Goal: Task Accomplishment & Management: Manage account settings

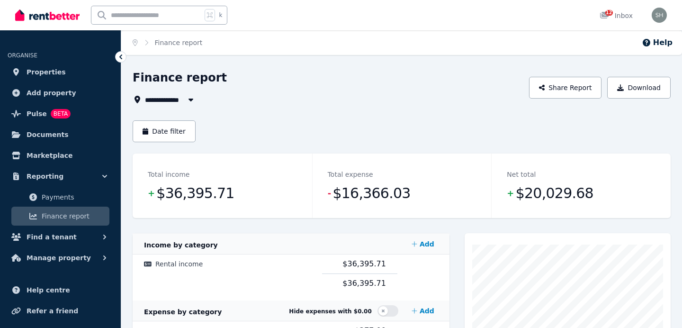
scroll to position [29, 0]
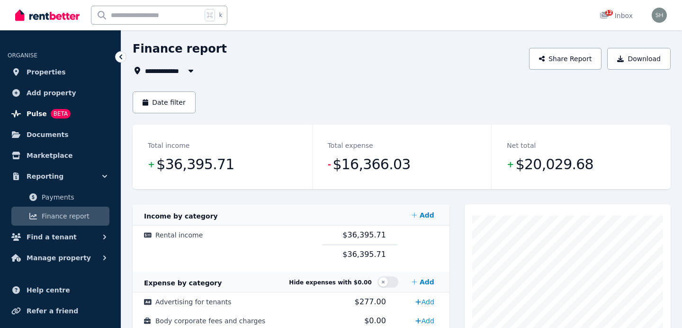
click at [99, 107] on link "Pulse BETA" at bounding box center [61, 113] width 106 height 19
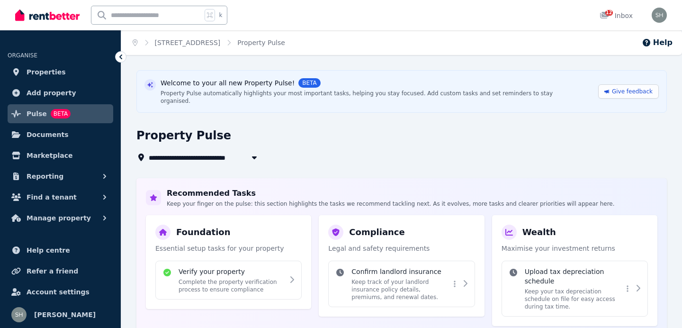
scroll to position [24, 0]
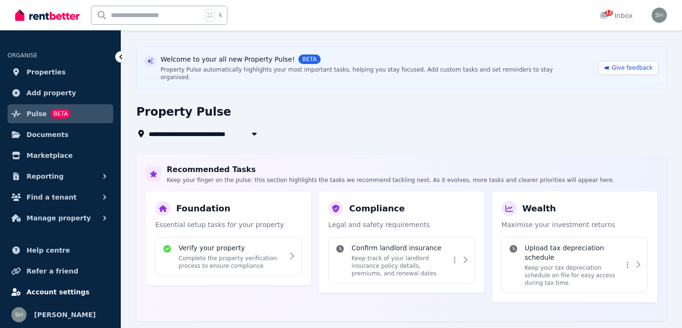
click at [61, 295] on span "Account settings" at bounding box center [58, 291] width 63 height 11
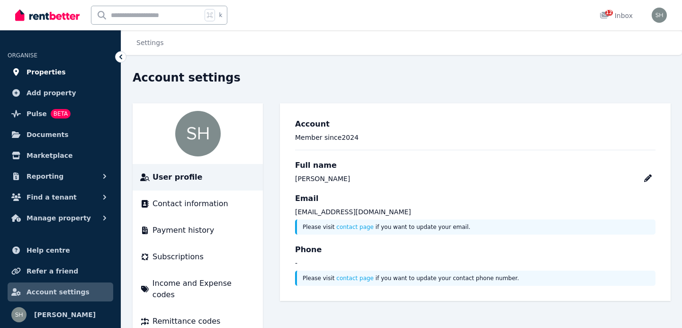
click at [75, 70] on link "Properties" at bounding box center [61, 72] width 106 height 19
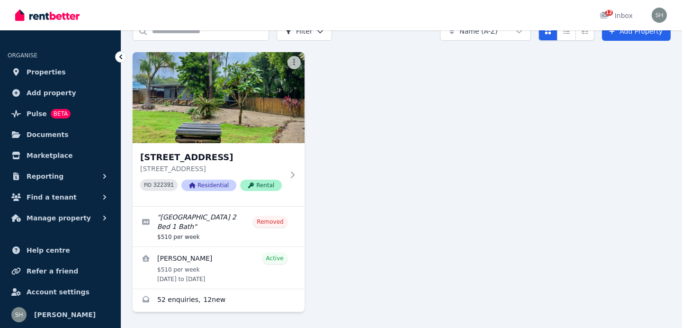
scroll to position [49, 0]
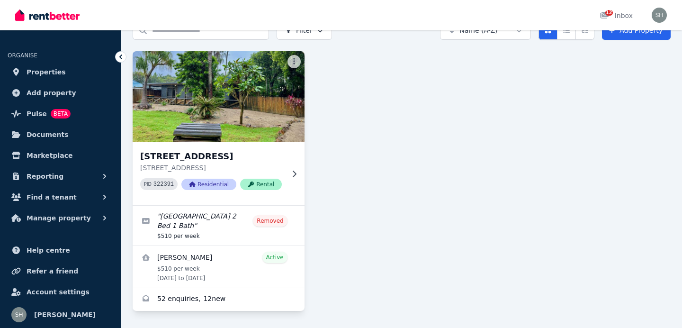
click at [225, 105] on img at bounding box center [218, 97] width 180 height 96
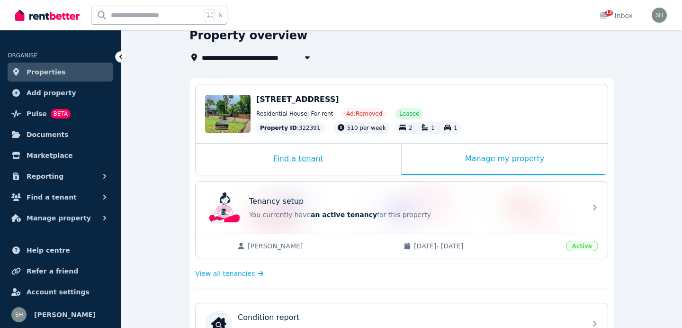
scroll to position [55, 0]
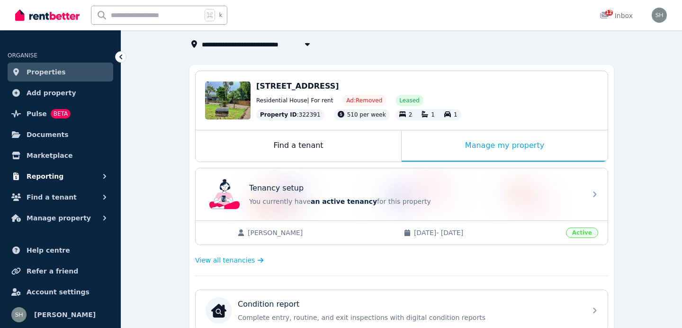
click at [74, 180] on button "Reporting" at bounding box center [61, 176] width 106 height 19
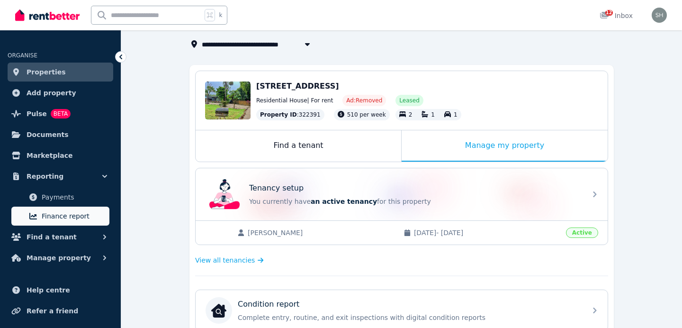
click at [66, 215] on span "Finance report" at bounding box center [74, 215] width 64 height 11
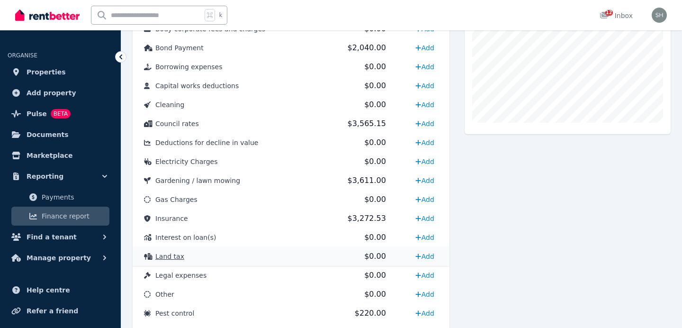
scroll to position [309, 0]
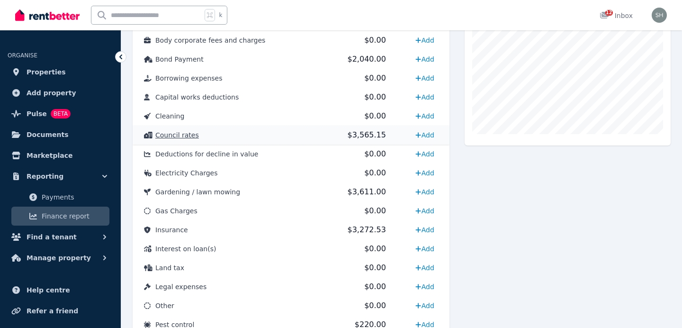
click at [397, 132] on td "Add" at bounding box center [423, 134] width 52 height 19
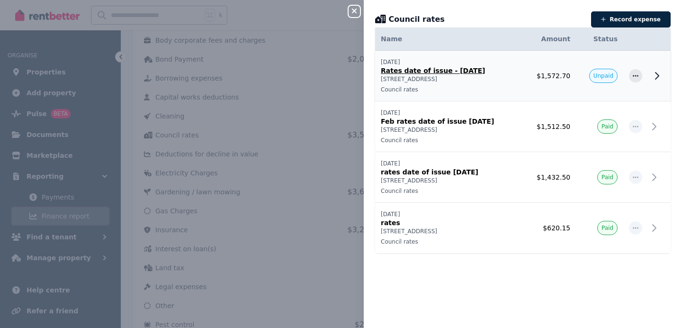
click at [598, 76] on span "Unpaid" at bounding box center [603, 76] width 20 height 8
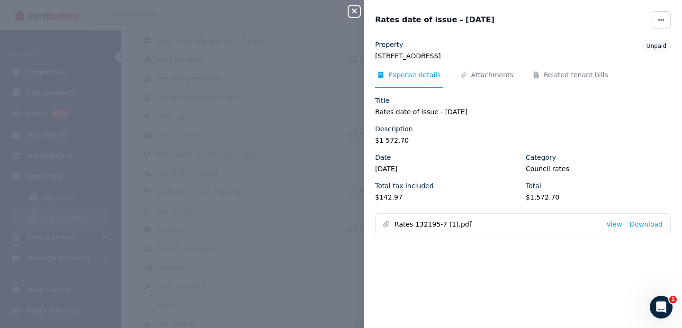
scroll to position [0, 0]
click at [494, 68] on div "Property [STREET_ADDRESS] Unpaid Expense details Attachments Related tenant bil…" at bounding box center [522, 137] width 295 height 195
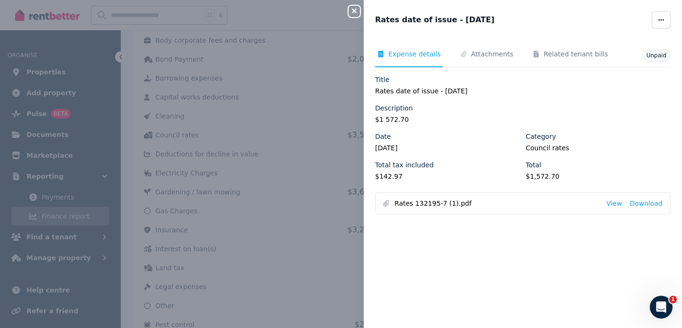
click at [653, 52] on div "Unpaid" at bounding box center [656, 55] width 28 height 12
click at [653, 55] on span "Unpaid" at bounding box center [656, 55] width 20 height 7
click at [461, 56] on icon "Tabs" at bounding box center [463, 54] width 9 height 7
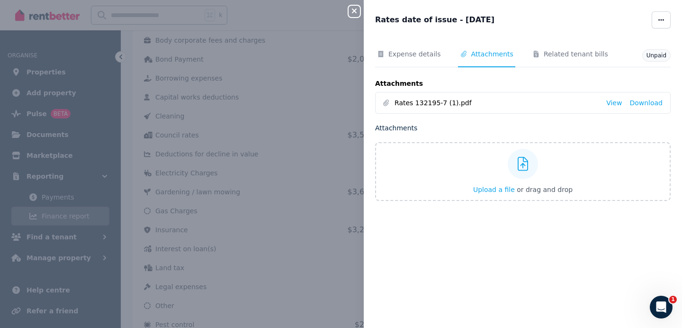
click at [661, 54] on span "Unpaid" at bounding box center [656, 55] width 20 height 7
click at [551, 50] on span "Related tenant bills" at bounding box center [576, 53] width 64 height 9
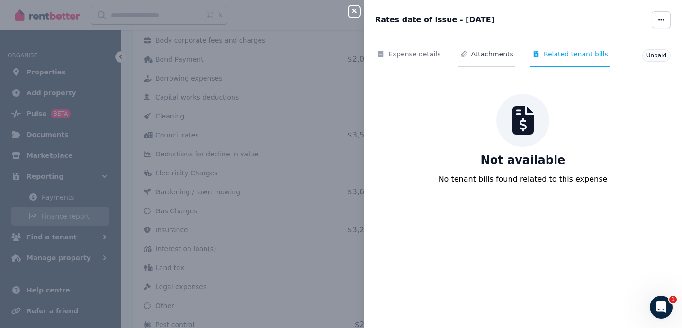
click at [497, 54] on span "Attachments" at bounding box center [492, 53] width 42 height 9
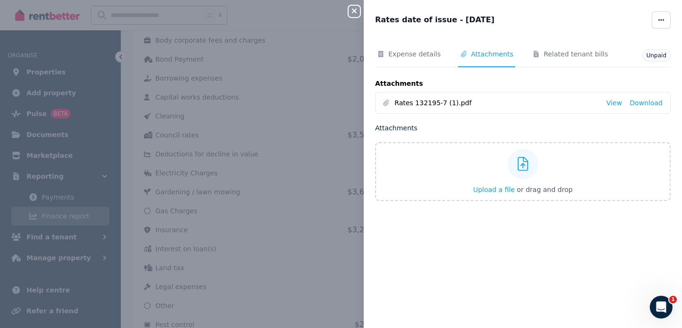
click at [466, 53] on span "Attachments" at bounding box center [486, 58] width 57 height 18
click at [436, 55] on span "Expense details" at bounding box center [414, 53] width 53 height 9
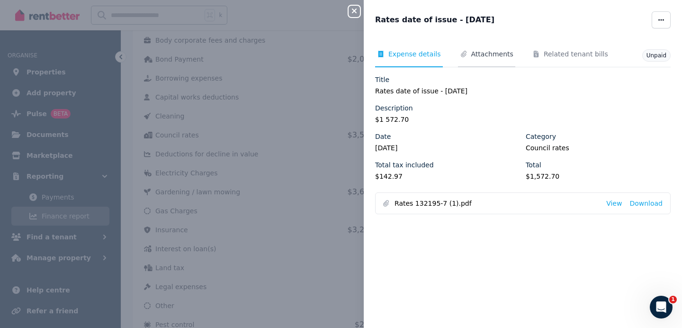
click at [472, 56] on span "Attachments" at bounding box center [492, 53] width 42 height 9
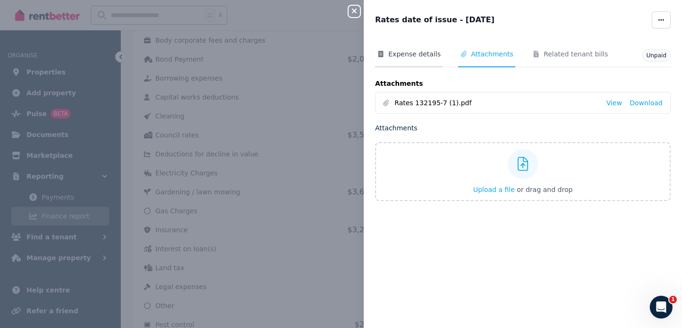
click at [422, 55] on span "Expense details" at bounding box center [414, 53] width 53 height 9
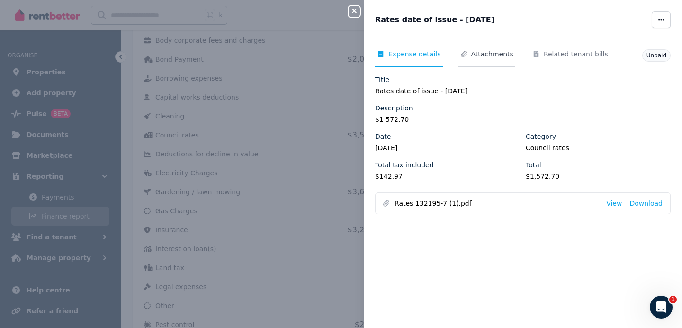
click at [497, 60] on span "Attachments" at bounding box center [486, 58] width 57 height 18
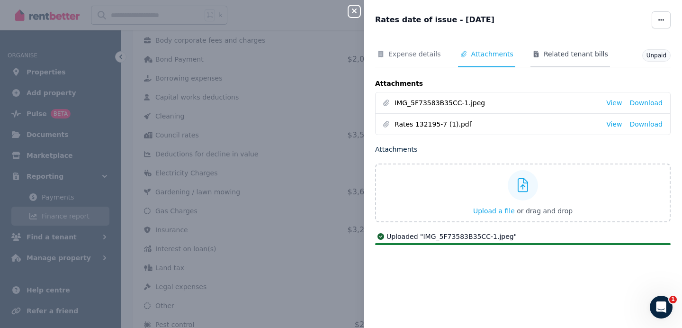
click at [544, 55] on span "Related tenant bills" at bounding box center [576, 53] width 64 height 9
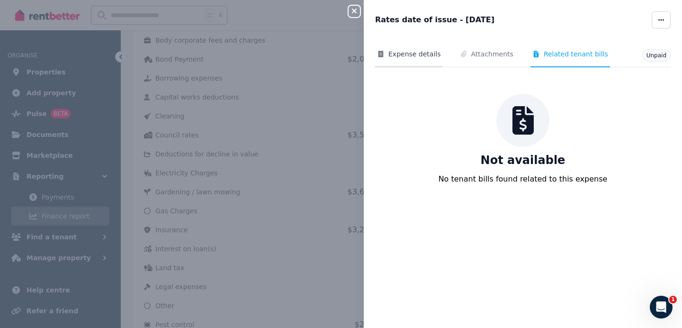
click at [421, 55] on span "Expense details" at bounding box center [414, 53] width 53 height 9
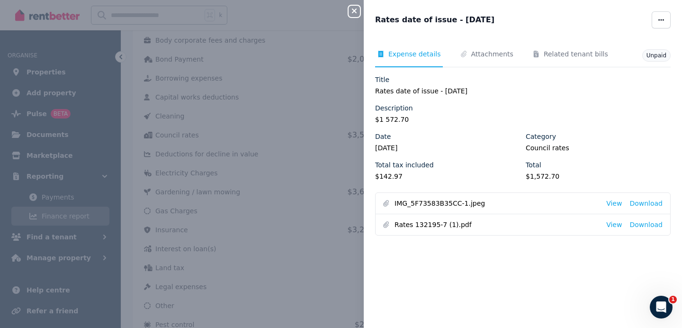
click at [426, 179] on legend "$142.97" at bounding box center [447, 175] width 145 height 9
click at [658, 16] on span "button" at bounding box center [661, 19] width 19 height 17
click at [595, 49] on icon "button" at bounding box center [591, 48] width 9 height 6
select select "**********"
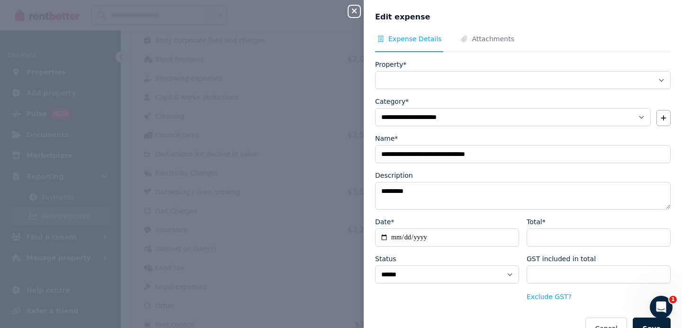
scroll to position [23, 0]
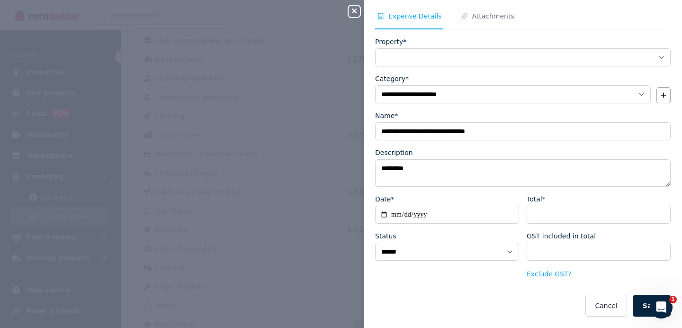
select select "**********"
click at [463, 251] on select "****** ****" at bounding box center [447, 251] width 144 height 18
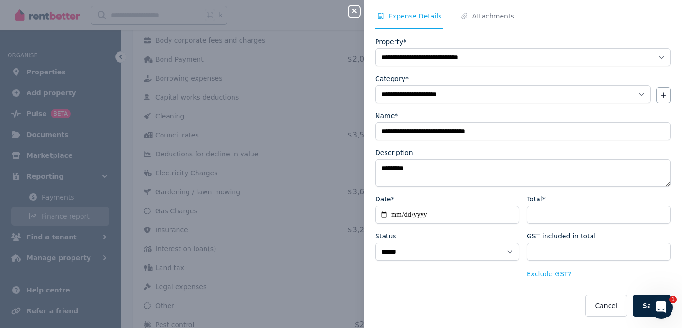
select select "**********"
click at [375, 242] on select "****** ****" at bounding box center [447, 251] width 144 height 18
click at [638, 301] on button "Save" at bounding box center [652, 306] width 38 height 22
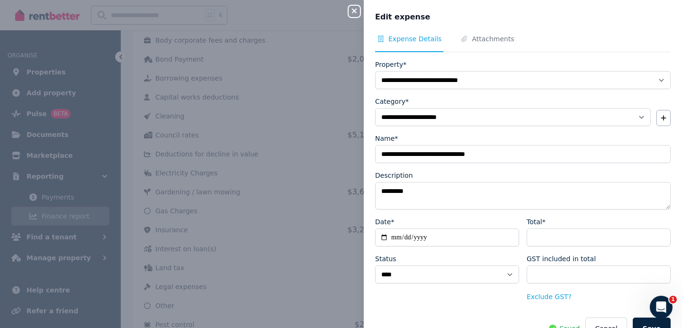
click at [358, 9] on icon "button" at bounding box center [354, 11] width 11 height 8
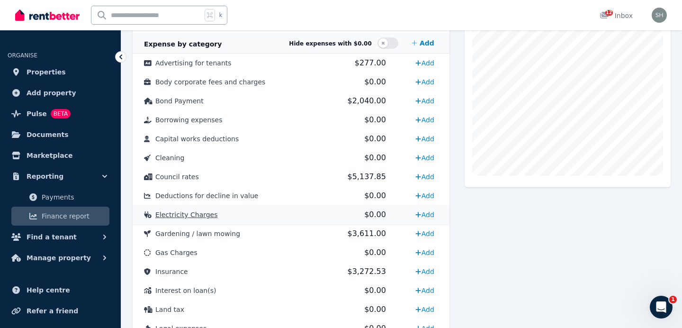
scroll to position [262, 0]
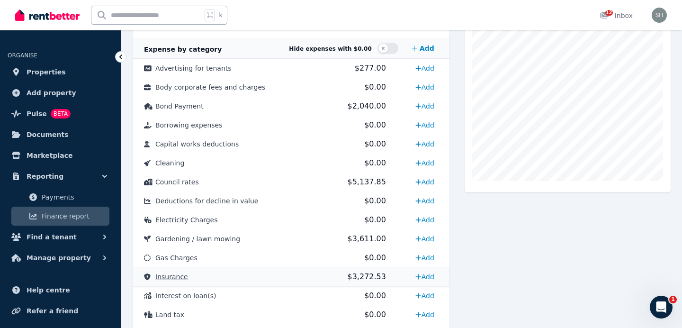
click at [332, 271] on td "$3,272.53" at bounding box center [359, 276] width 75 height 19
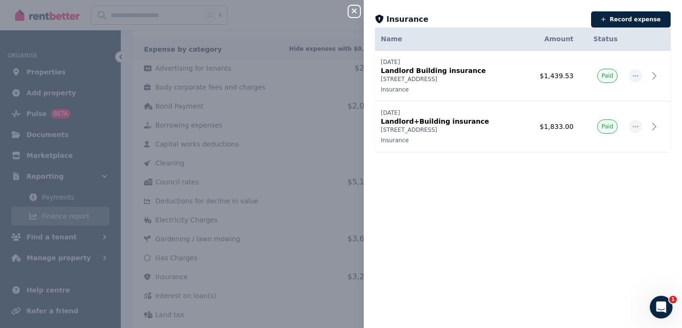
click at [352, 15] on icon "button" at bounding box center [354, 11] width 11 height 8
